Goal: Task Accomplishment & Management: Manage account settings

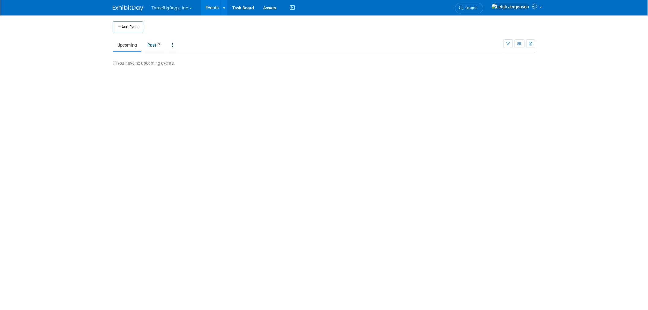
click at [182, 6] on button "ThreeBigDogs, Inc." at bounding box center [175, 6] width 49 height 13
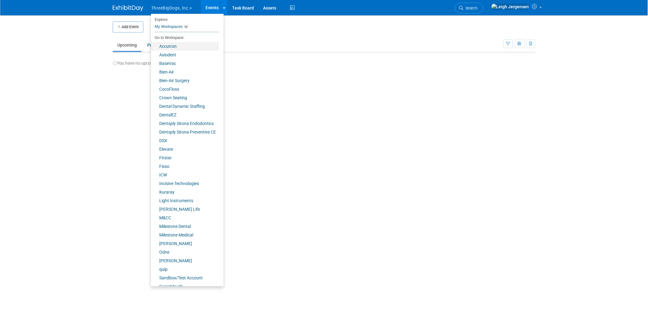
click at [169, 47] on link "Accutron" at bounding box center [185, 46] width 68 height 9
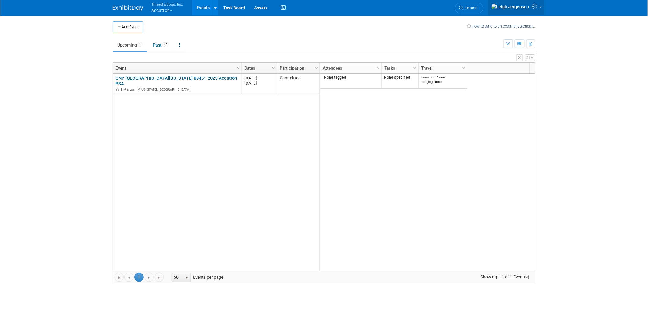
click at [541, 5] on link at bounding box center [516, 7] width 57 height 15
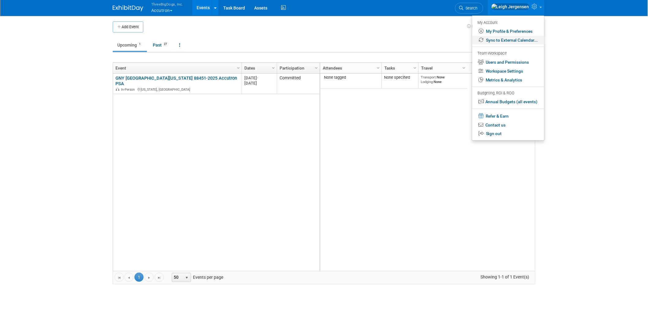
click at [514, 41] on link "Sync to External Calendar..." at bounding box center [508, 40] width 72 height 9
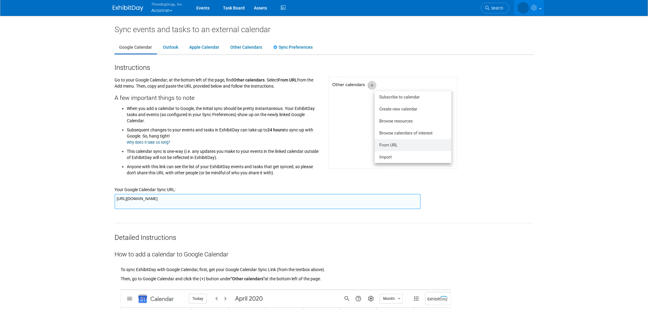
click at [371, 198] on textarea "[URL][DOMAIN_NAME]" at bounding box center [267, 201] width 306 height 15
click at [155, 11] on button "ThreeBigDogs, Inc. Accutron" at bounding box center [171, 8] width 40 height 16
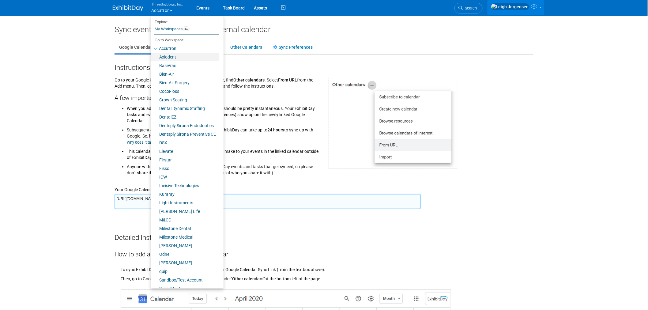
click at [170, 57] on link "Axiodent" at bounding box center [185, 57] width 68 height 9
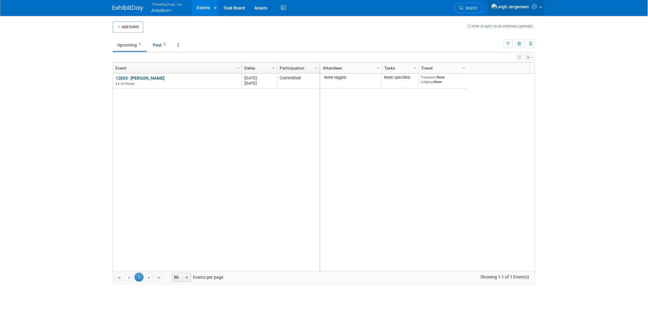
click at [537, 9] on icon at bounding box center [535, 7] width 7 height 6
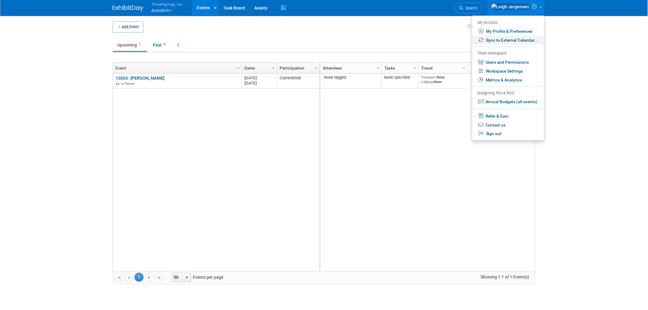
click at [515, 40] on link "Sync to External Calendar..." at bounding box center [508, 40] width 72 height 9
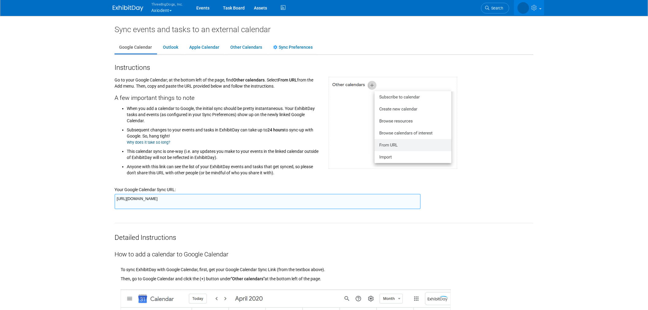
drag, startPoint x: 414, startPoint y: 198, endPoint x: 96, endPoint y: 202, distance: 318.3
click at [96, 202] on body "ThreeBigDogs, Inc. Axiodent Explore: My Workspaces 31 Go to Workspace:" at bounding box center [324, 155] width 648 height 310
click at [155, 8] on button "ThreeBigDogs, Inc. Axiodent" at bounding box center [171, 8] width 40 height 16
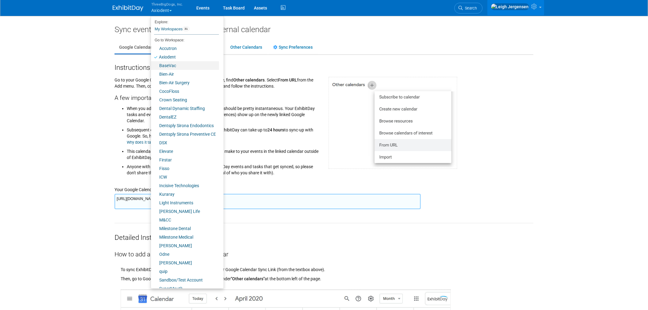
click at [166, 64] on link "BaseVac" at bounding box center [185, 65] width 68 height 9
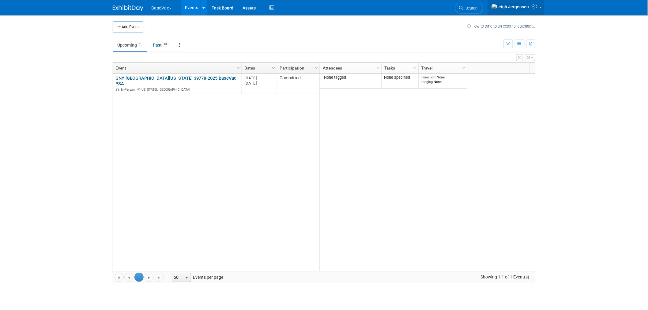
click at [540, 7] on link at bounding box center [516, 7] width 57 height 15
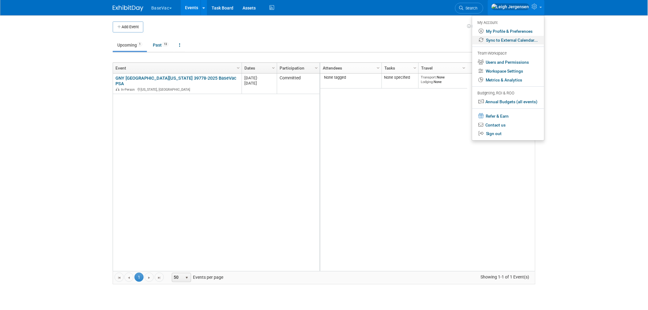
click at [509, 38] on link "Sync to External Calendar..." at bounding box center [508, 40] width 72 height 9
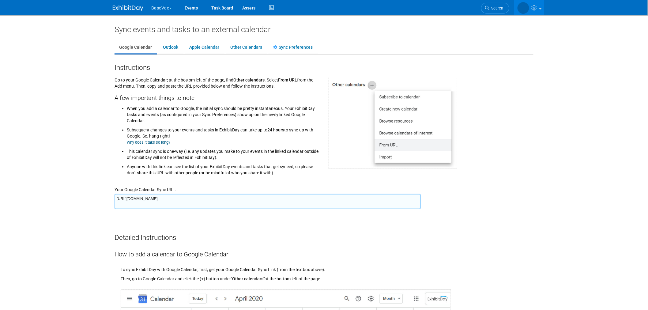
drag, startPoint x: 415, startPoint y: 196, endPoint x: 0, endPoint y: 190, distance: 415.4
click at [0, 190] on body "BaseVac Explore: My Workspaces 31 Go to Workspace:" at bounding box center [324, 155] width 648 height 310
click at [155, 4] on button "BaseVac" at bounding box center [165, 6] width 29 height 13
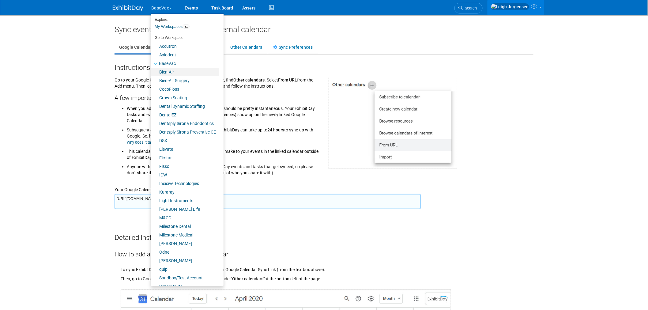
click at [168, 69] on link "Bien-Air" at bounding box center [185, 72] width 68 height 9
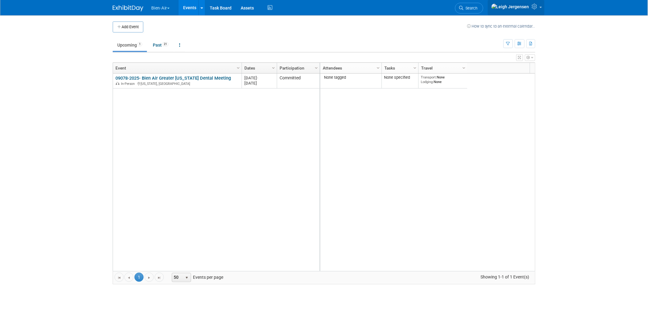
click at [544, 9] on link at bounding box center [516, 7] width 57 height 15
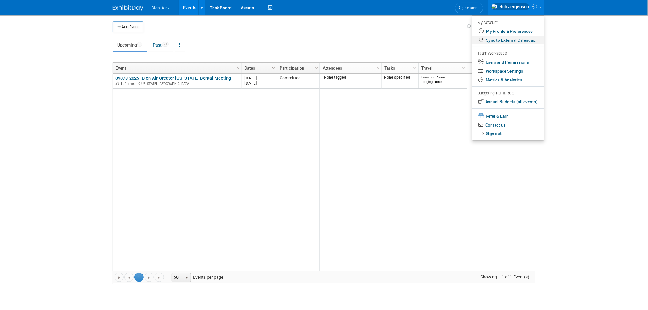
click at [529, 41] on link "Sync to External Calendar..." at bounding box center [508, 40] width 72 height 9
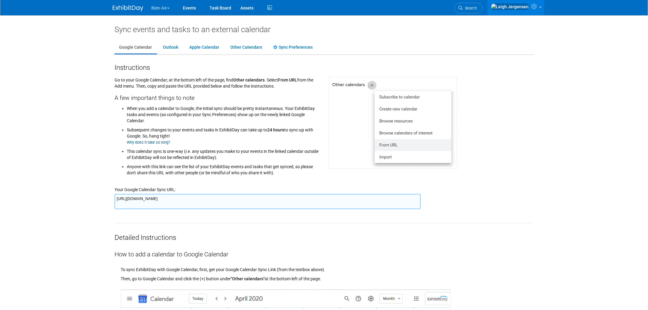
drag, startPoint x: 414, startPoint y: 198, endPoint x: 82, endPoint y: 194, distance: 332.1
click at [82, 194] on body "Bien-Air Explore: My Workspaces 31 Go to Workspace:" at bounding box center [324, 155] width 648 height 310
click at [167, 8] on button "Bien-Air" at bounding box center [164, 6] width 27 height 13
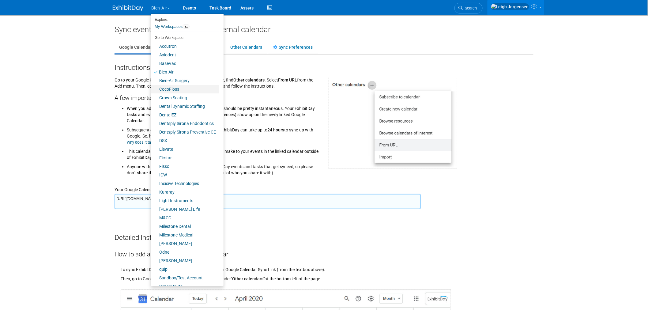
click at [178, 87] on link "CocoFloss" at bounding box center [185, 89] width 68 height 9
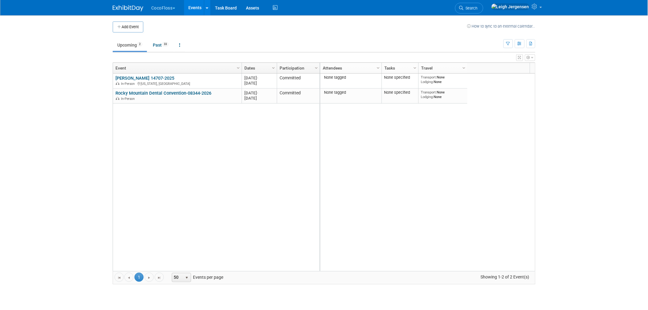
click at [163, 7] on button "CocoFloss" at bounding box center [167, 6] width 32 height 13
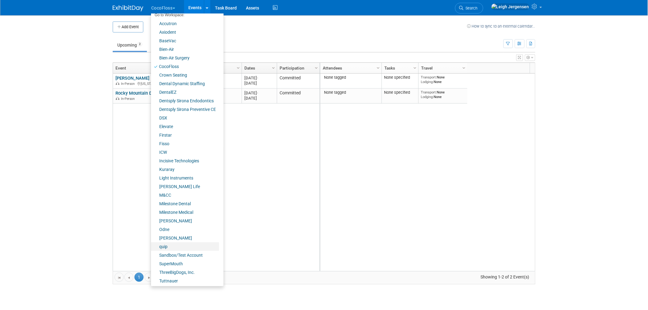
scroll to position [23, 0]
click at [183, 261] on link "SuperMouth" at bounding box center [185, 263] width 68 height 9
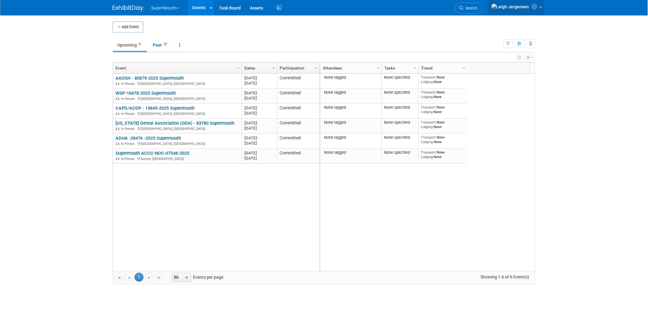
click at [540, 5] on link at bounding box center [516, 7] width 57 height 15
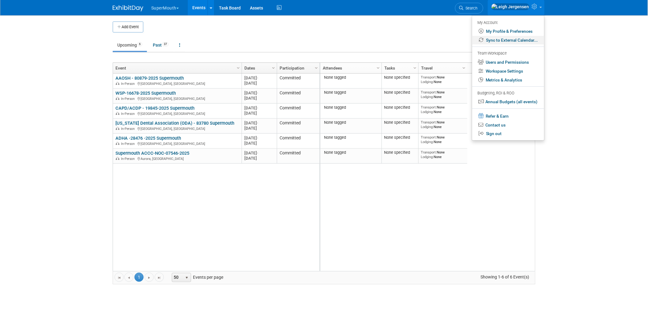
click at [507, 41] on link "Sync to External Calendar..." at bounding box center [508, 40] width 72 height 9
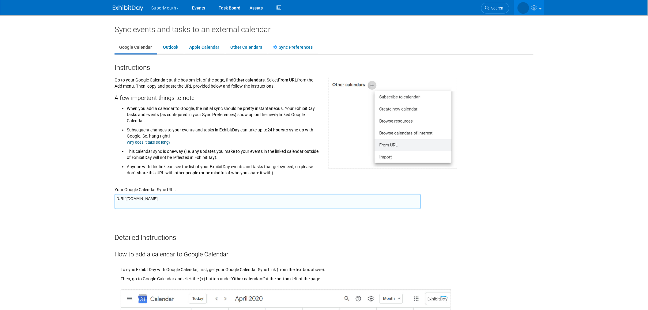
drag, startPoint x: 406, startPoint y: 200, endPoint x: 65, endPoint y: 211, distance: 341.7
click at [65, 211] on body "SuperMouth Explore: My Workspaces 31 Go to Workspace:" at bounding box center [324, 155] width 648 height 310
click at [175, 7] on button "SuperMouth" at bounding box center [169, 6] width 36 height 13
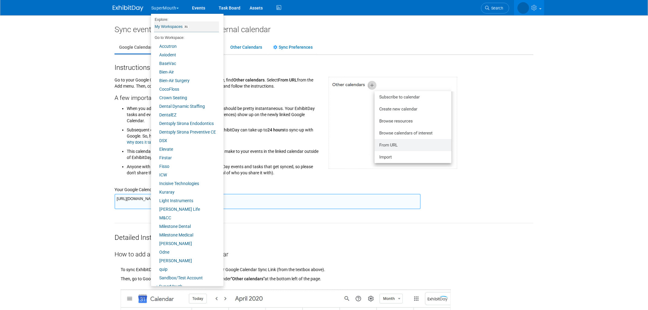
click at [171, 26] on link "My Workspaces 31" at bounding box center [186, 26] width 65 height 10
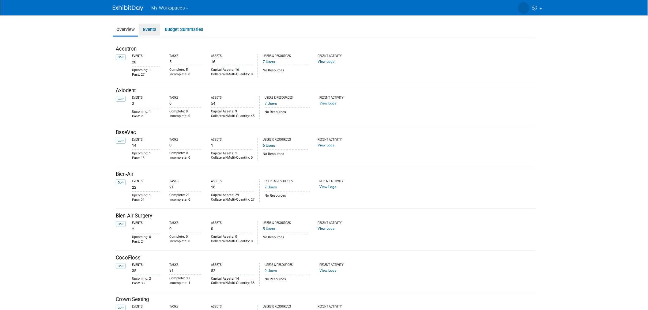
click at [152, 31] on link "Events" at bounding box center [149, 30] width 21 height 12
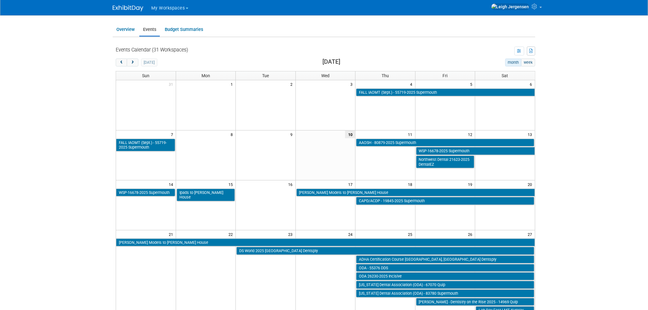
click at [572, 66] on body "My Workspaces Go to Workspace: Accutron" at bounding box center [324, 155] width 648 height 310
click at [512, 63] on button "month" at bounding box center [513, 62] width 16 height 8
click at [512, 61] on button "month" at bounding box center [513, 62] width 16 height 8
click at [528, 61] on button "week" at bounding box center [528, 62] width 14 height 8
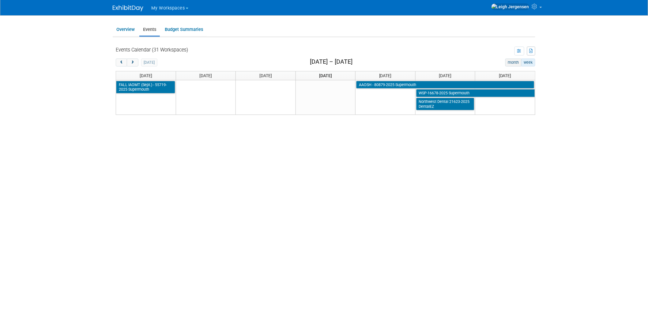
click at [511, 63] on button "month" at bounding box center [513, 62] width 16 height 8
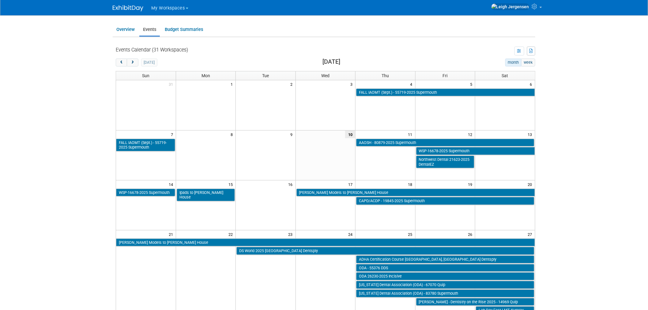
click at [509, 62] on button "month" at bounding box center [513, 62] width 16 height 8
click at [605, 54] on body "My Workspaces Go to Workspace: Accutron" at bounding box center [324, 155] width 648 height 310
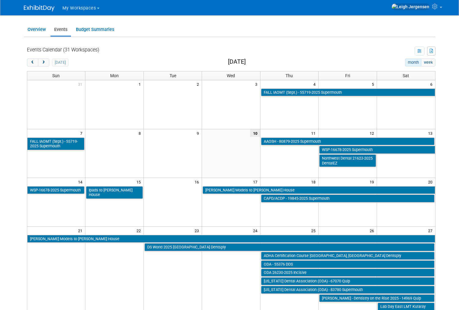
click at [411, 61] on button "month" at bounding box center [413, 62] width 16 height 8
click at [291, 43] on div "Events Calendar (31 Workspaces) Your events across 31 workspaces All Upcoming /…" at bounding box center [231, 224] width 409 height 369
click at [41, 6] on img at bounding box center [39, 8] width 31 height 6
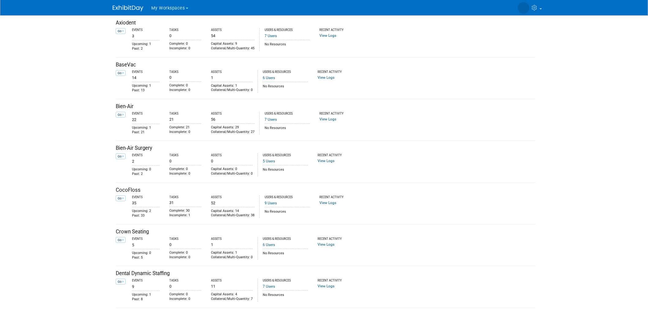
click at [160, 7] on span "My Workspaces" at bounding box center [168, 8] width 34 height 5
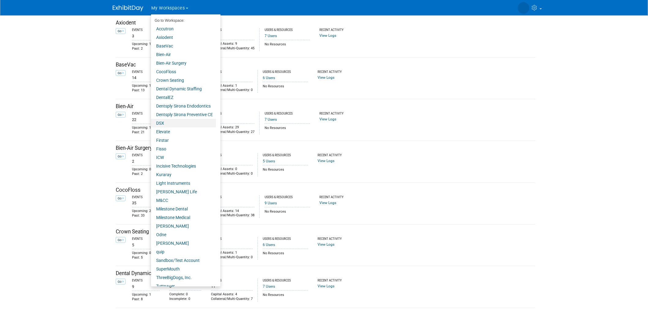
click at [162, 122] on link "DSX" at bounding box center [183, 123] width 65 height 9
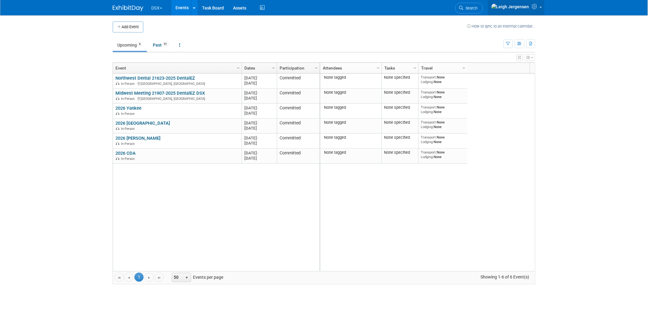
click at [542, 6] on link at bounding box center [516, 7] width 57 height 15
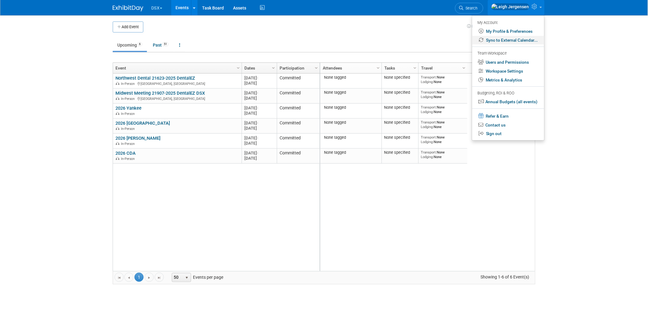
click at [510, 39] on link "Sync to External Calendar..." at bounding box center [508, 40] width 72 height 9
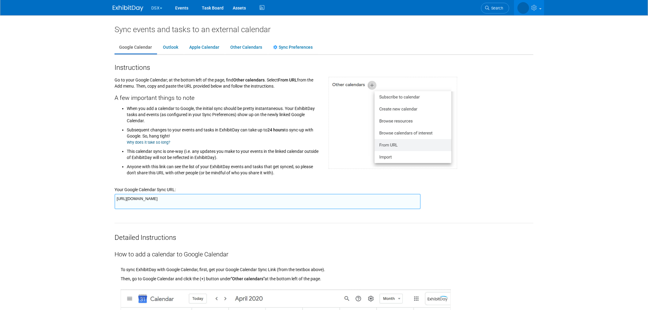
drag, startPoint x: 412, startPoint y: 198, endPoint x: 104, endPoint y: 203, distance: 307.3
click at [104, 203] on body "DSX Explore: My Workspaces 31 Go to Workspace:" at bounding box center [324, 155] width 648 height 310
click at [158, 3] on button "DSX" at bounding box center [160, 6] width 19 height 13
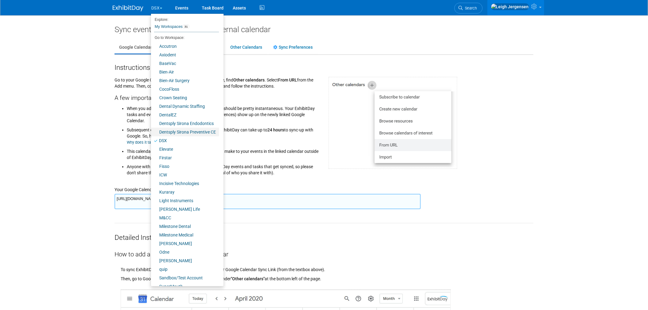
click at [193, 130] on link "Dentsply Sirona Preventive CE" at bounding box center [185, 132] width 68 height 9
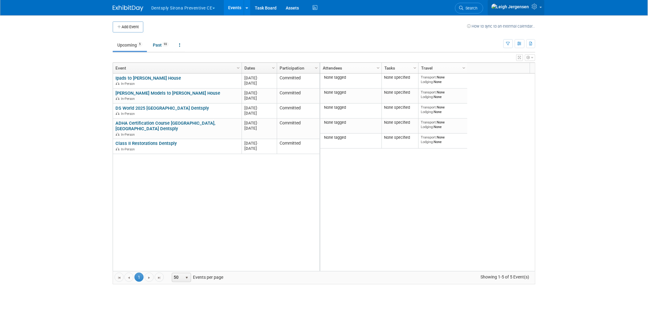
click at [539, 6] on icon at bounding box center [535, 7] width 7 height 6
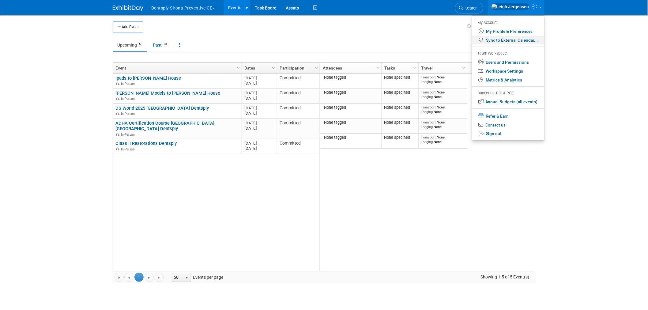
click at [516, 40] on link "Sync to External Calendar..." at bounding box center [508, 40] width 72 height 9
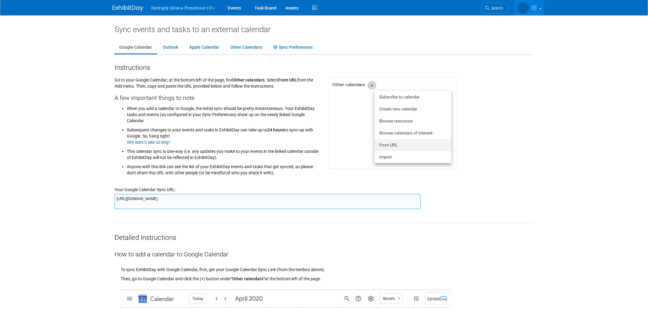
drag, startPoint x: 413, startPoint y: 198, endPoint x: 107, endPoint y: 200, distance: 305.5
click at [107, 200] on body "Dentsply Sirona Preventive CE Explore: My Workspaces 31 Go to Workspace: Events…" at bounding box center [324, 155] width 648 height 310
click at [159, 6] on button "Dentsply Sirona Preventive CE" at bounding box center [187, 6] width 72 height 13
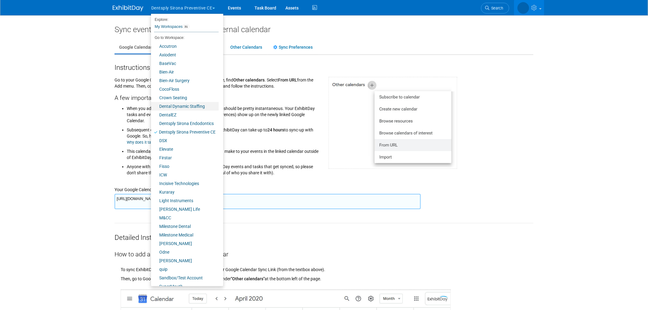
click at [175, 105] on link "Dental Dynamic Staffing" at bounding box center [185, 106] width 68 height 9
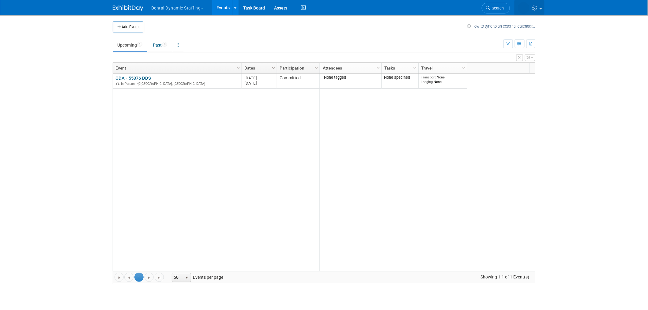
click at [540, 6] on link at bounding box center [529, 7] width 30 height 15
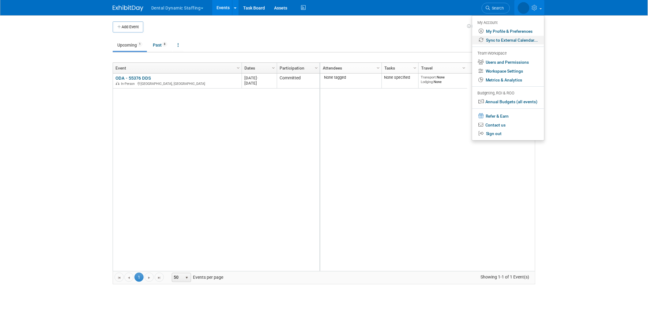
click at [513, 41] on link "Sync to External Calendar..." at bounding box center [508, 40] width 72 height 9
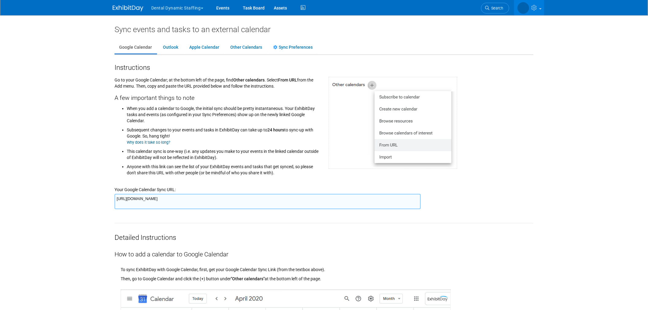
drag, startPoint x: 414, startPoint y: 198, endPoint x: 62, endPoint y: 200, distance: 352.6
click at [62, 200] on body "Dental Dynamic Staffing Explore: My Workspaces 31 Go to Workspace:" at bounding box center [324, 155] width 648 height 310
click at [171, 6] on button "Dental Dynamic Staffing" at bounding box center [181, 6] width 60 height 13
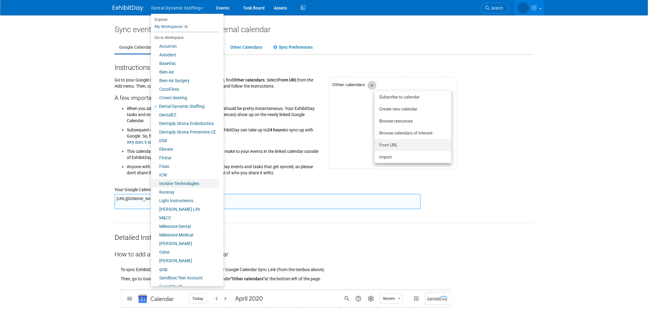
click at [176, 184] on link "Incisive Technologies" at bounding box center [185, 183] width 68 height 9
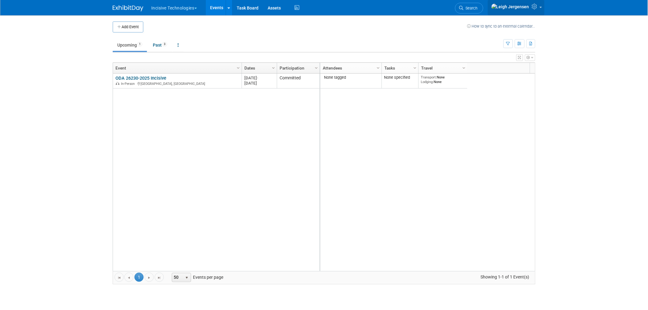
click at [539, 7] on link at bounding box center [516, 7] width 57 height 15
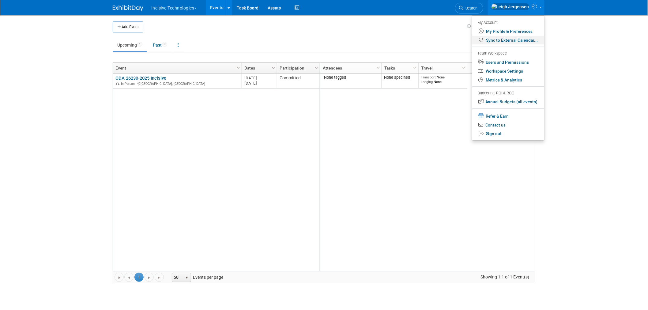
click at [505, 41] on link "Sync to External Calendar..." at bounding box center [508, 40] width 72 height 9
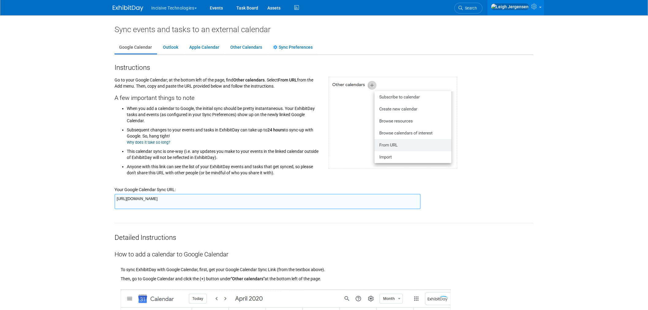
drag, startPoint x: 406, startPoint y: 200, endPoint x: 21, endPoint y: 206, distance: 384.5
click at [21, 206] on body "Incisive Technologies Explore: My Workspaces 31 Go to Workspace:" at bounding box center [324, 155] width 648 height 310
click at [181, 7] on button "Incisive Technologies" at bounding box center [178, 6] width 54 height 13
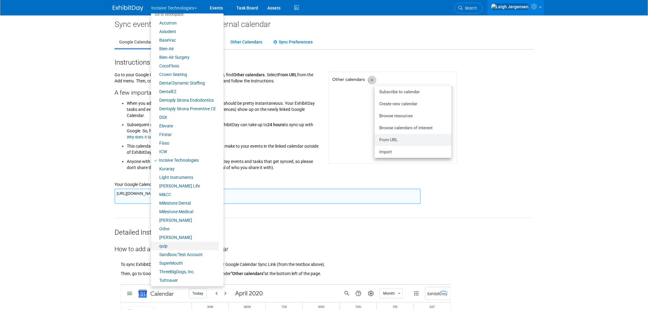
scroll to position [10, 0]
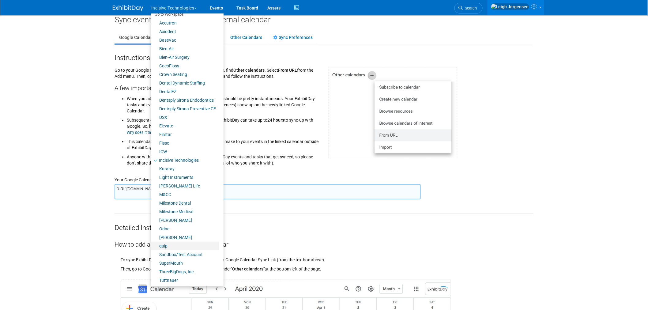
click at [166, 245] on link "quip" at bounding box center [185, 245] width 68 height 9
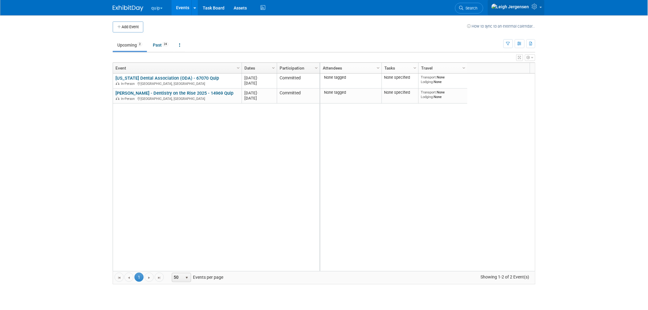
click at [539, 8] on icon at bounding box center [535, 7] width 7 height 6
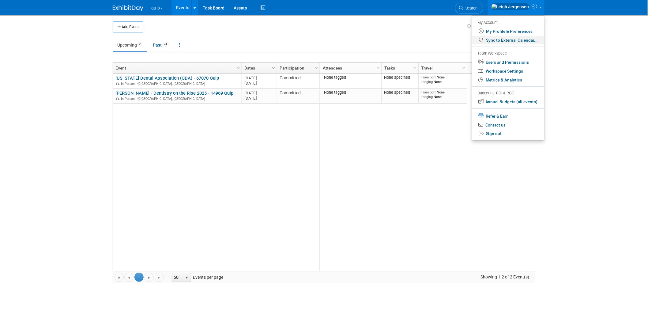
click at [508, 39] on link "Sync to External Calendar..." at bounding box center [508, 40] width 72 height 9
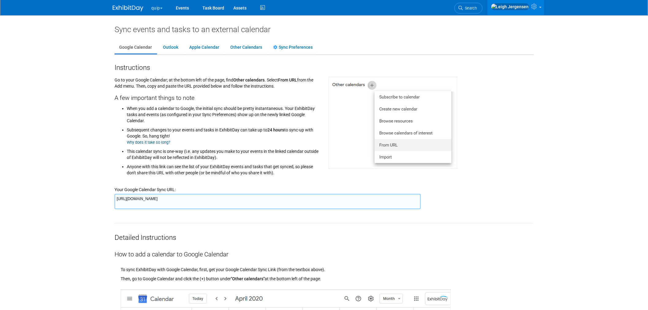
drag, startPoint x: 410, startPoint y: 195, endPoint x: 109, endPoint y: 194, distance: 301.5
click at [163, 6] on button "quip" at bounding box center [161, 6] width 20 height 13
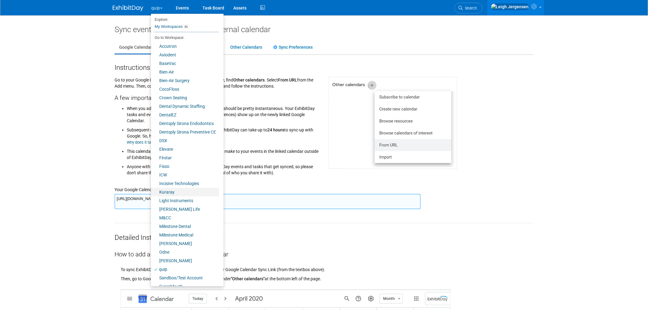
click at [170, 193] on link "Kuraray" at bounding box center [185, 192] width 68 height 9
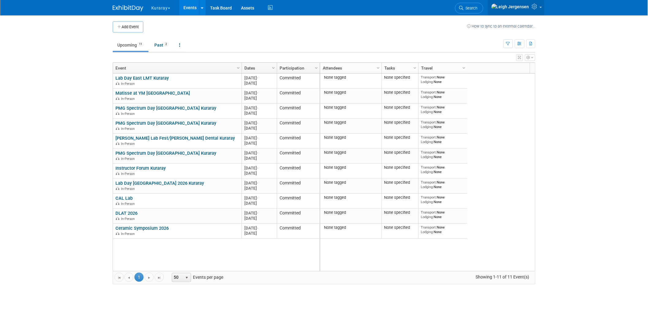
click at [541, 7] on link at bounding box center [516, 7] width 57 height 15
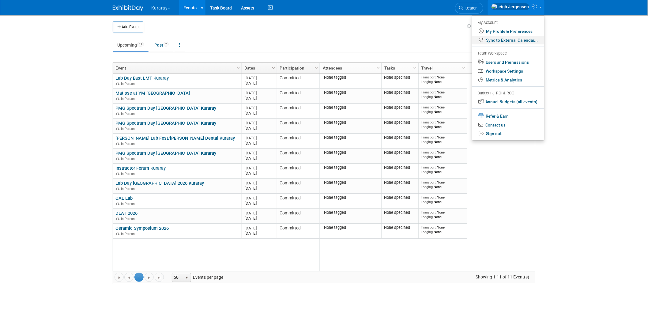
click at [510, 41] on link "Sync to External Calendar..." at bounding box center [508, 40] width 72 height 9
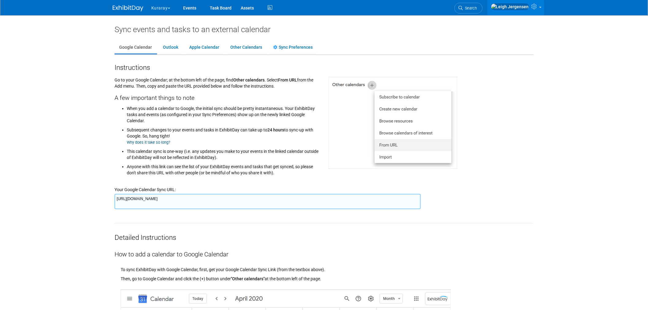
drag, startPoint x: 395, startPoint y: 198, endPoint x: 89, endPoint y: 197, distance: 306.1
click at [89, 197] on body "Kuraray Explore: My Workspaces 31 Go to Workspace:" at bounding box center [324, 155] width 648 height 310
click at [156, 5] on button "Kuraray" at bounding box center [164, 6] width 27 height 13
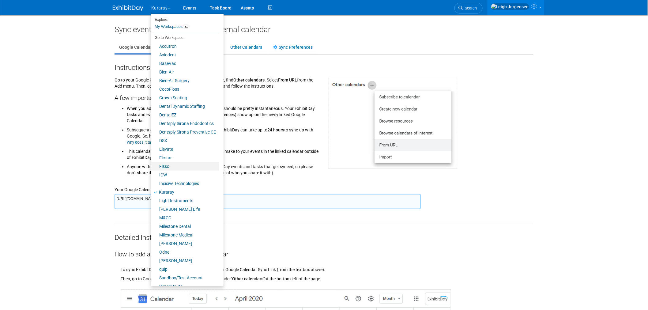
click at [169, 168] on link "Fisso" at bounding box center [185, 166] width 68 height 9
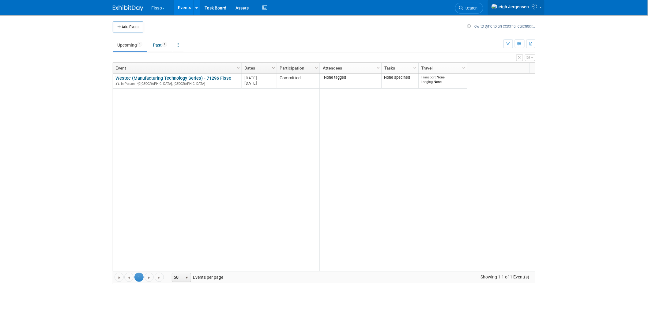
click at [542, 4] on link at bounding box center [516, 7] width 57 height 15
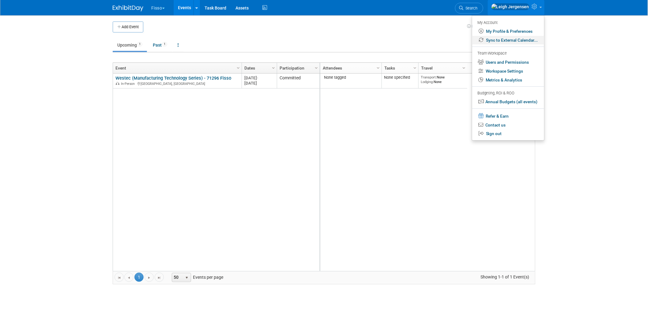
click at [503, 40] on link "Sync to External Calendar..." at bounding box center [508, 40] width 72 height 9
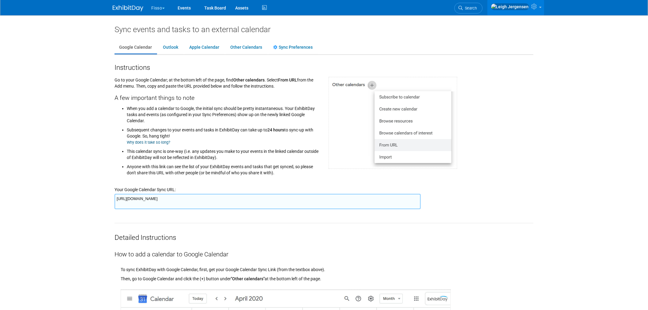
drag, startPoint x: 413, startPoint y: 198, endPoint x: 96, endPoint y: 197, distance: 317.1
click at [96, 197] on body "Fisso Explore: My Workspaces 31 Go to Workspace:" at bounding box center [324, 155] width 648 height 310
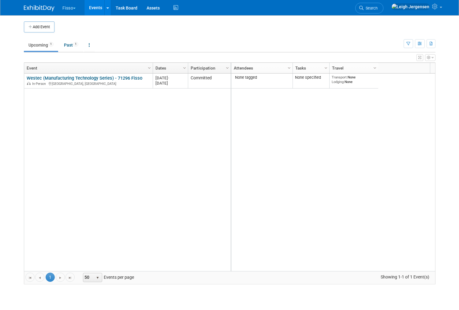
click at [47, 5] on img at bounding box center [39, 8] width 31 height 6
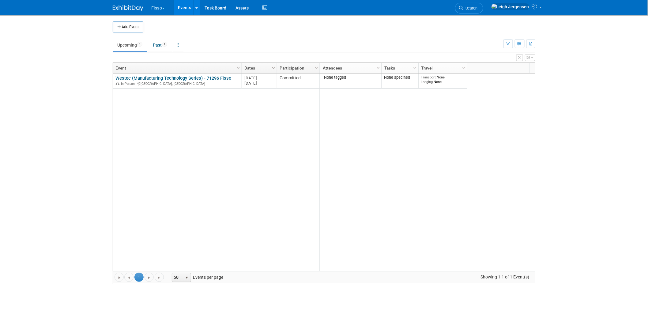
click at [162, 5] on button "Fisso" at bounding box center [162, 6] width 22 height 13
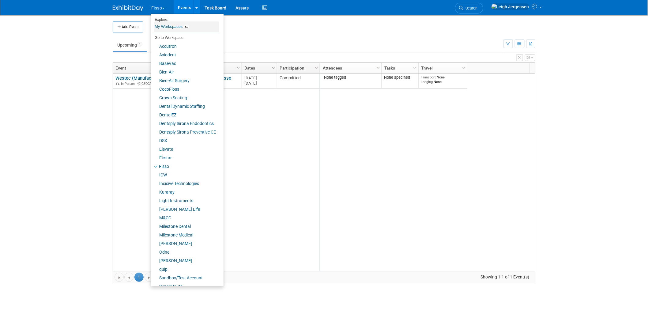
click at [164, 26] on link "My Workspaces 31" at bounding box center [186, 26] width 65 height 10
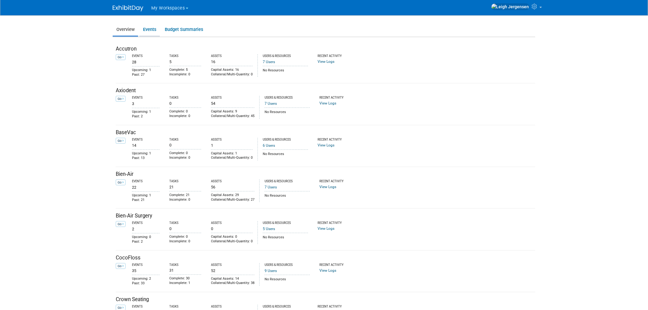
click at [151, 28] on link "Events" at bounding box center [149, 30] width 21 height 12
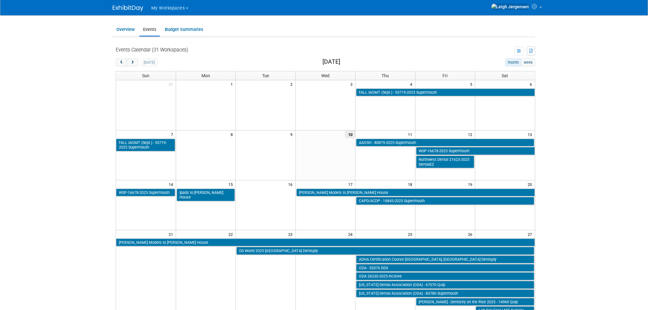
click at [511, 62] on button "month" at bounding box center [513, 62] width 16 height 8
click at [519, 51] on icon "button" at bounding box center [519, 51] width 5 height 4
click at [482, 69] on link "List View" at bounding box center [493, 71] width 51 height 9
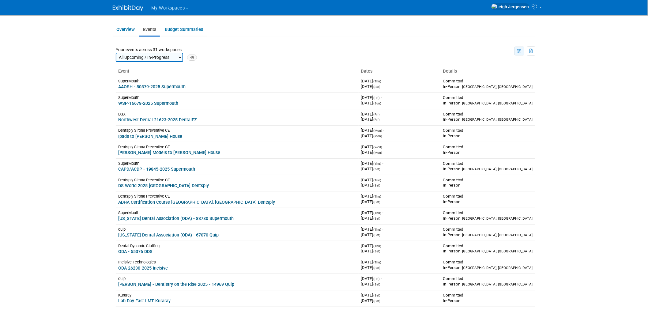
click at [520, 50] on icon "button" at bounding box center [519, 51] width 5 height 4
click at [497, 79] on link "Calendar View" at bounding box center [493, 80] width 51 height 9
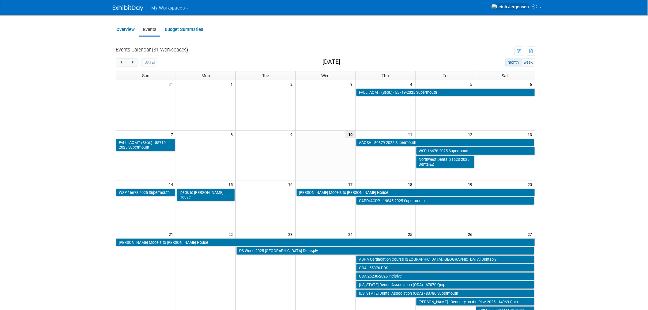
click at [476, 48] on td "View Preference List View" at bounding box center [361, 51] width 347 height 9
